Goal: Information Seeking & Learning: Learn about a topic

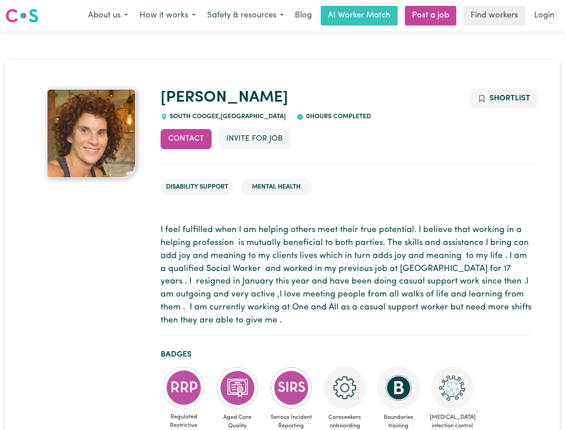
click at [108, 16] on button "About us" at bounding box center [107, 15] width 51 height 19
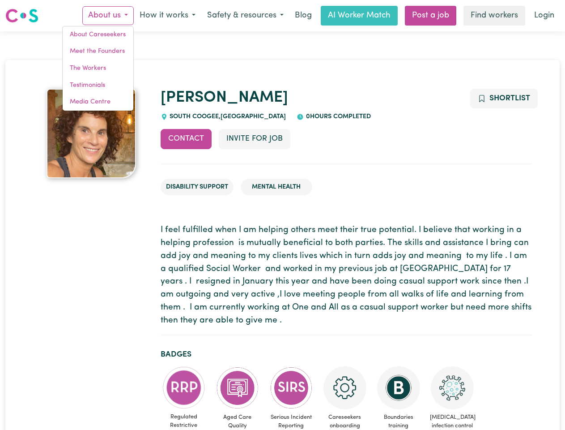
click at [167, 16] on button "How it works" at bounding box center [168, 15] width 68 height 19
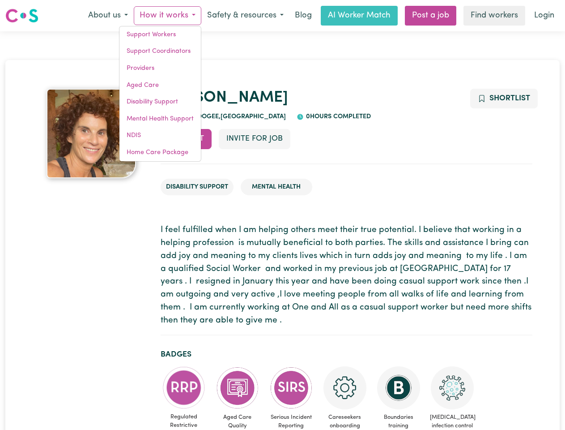
click at [245, 16] on button "Safety & resources" at bounding box center [245, 15] width 88 height 19
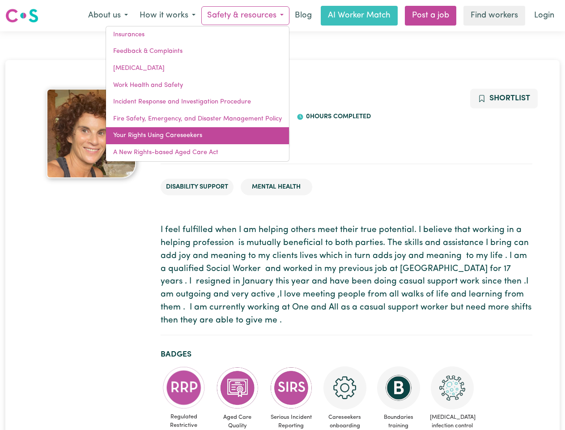
click at [186, 139] on link "Your Rights Using Careseekers" at bounding box center [197, 135] width 183 height 17
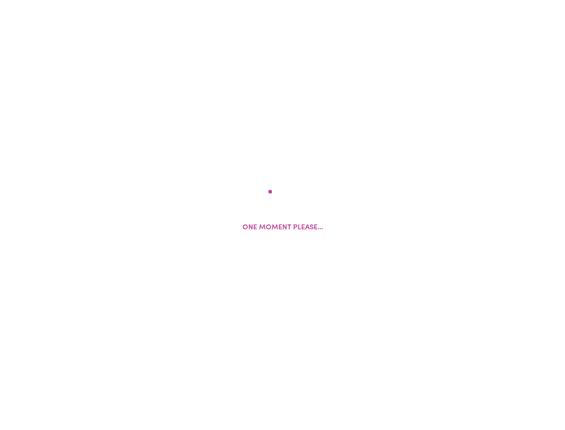
click at [254, 0] on html "One moment please..." at bounding box center [282, 0] width 565 height 0
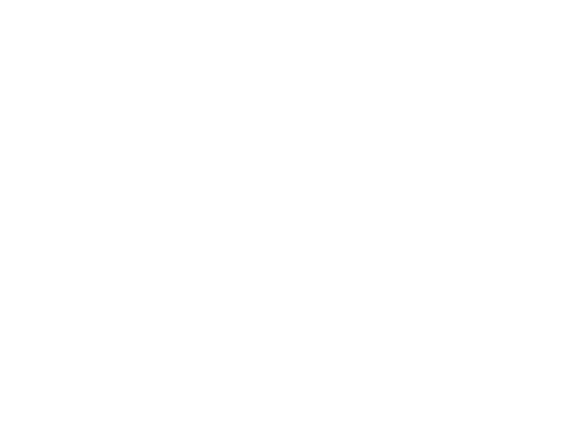
click at [504, 0] on html at bounding box center [286, 0] width 573 height 0
click at [184, 0] on html at bounding box center [286, 0] width 573 height 0
click at [238, 0] on html at bounding box center [286, 0] width 573 height 0
